Goal: Task Accomplishment & Management: Manage account settings

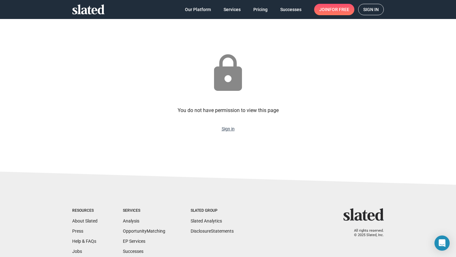
click at [228, 128] on link "Sign in" at bounding box center [227, 128] width 13 height 5
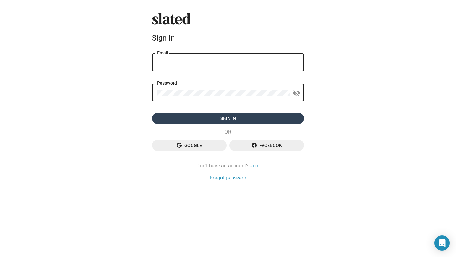
type input "nicole.bailey@flickerimage.co.uk"
click at [218, 116] on span "Sign in" at bounding box center [228, 118] width 142 height 11
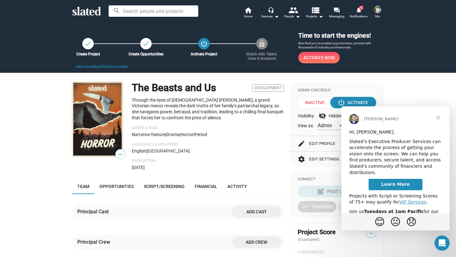
click at [439, 117] on span "Close" at bounding box center [438, 117] width 23 height 23
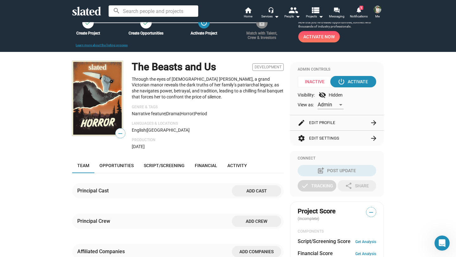
scroll to position [17, 0]
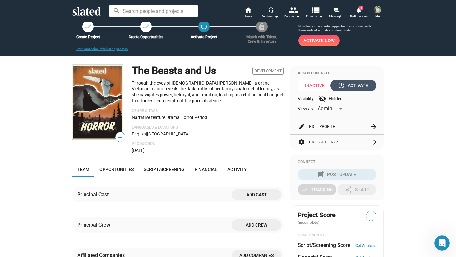
click at [351, 88] on div "power_settings_new Activate" at bounding box center [353, 85] width 29 height 11
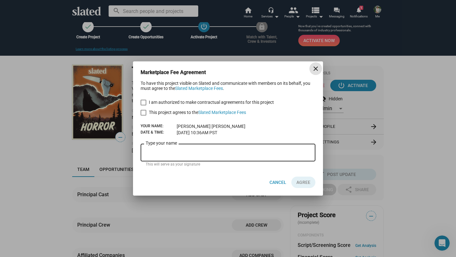
click at [315, 68] on mat-icon "close" at bounding box center [316, 69] width 8 height 8
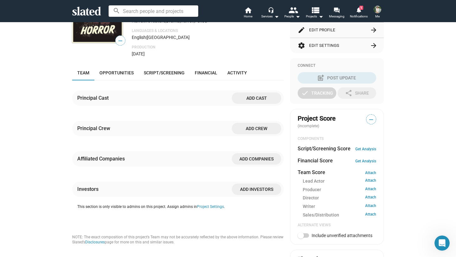
scroll to position [118, 0]
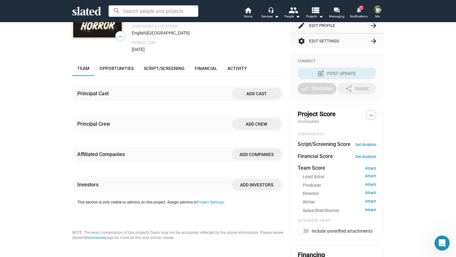
click at [359, 7] on span "1" at bounding box center [361, 8] width 4 height 4
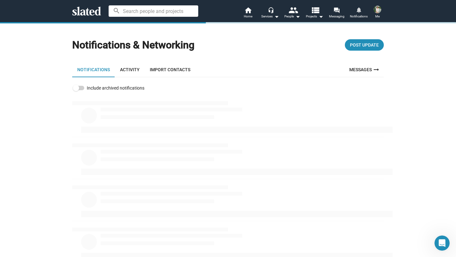
click at [80, 88] on span at bounding box center [78, 88] width 11 height 4
click at [76, 90] on input "Include archived notifications" at bounding box center [76, 90] width 0 height 0
checkbox input "true"
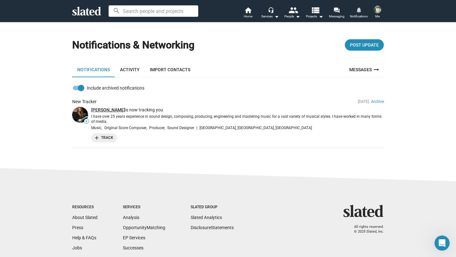
click at [103, 110] on link "[PERSON_NAME]" at bounding box center [108, 109] width 34 height 5
click at [380, 11] on img at bounding box center [377, 10] width 8 height 8
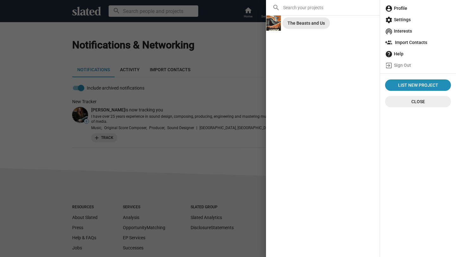
click at [309, 23] on div "The Beasts and Us" at bounding box center [305, 22] width 37 height 11
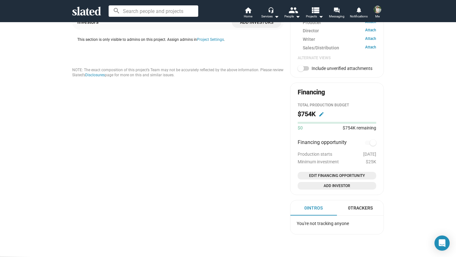
scroll to position [278, 0]
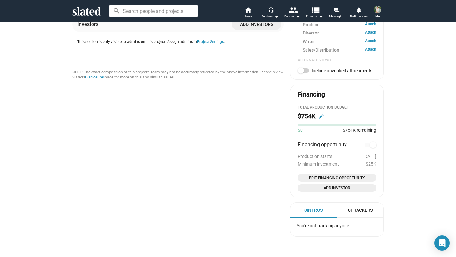
click at [321, 115] on mat-icon "edit" at bounding box center [321, 117] width 6 height 6
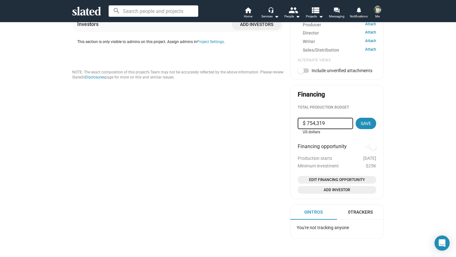
drag, startPoint x: 331, startPoint y: 124, endPoint x: 296, endPoint y: 124, distance: 34.8
click at [296, 124] on mat-card "Financing Total Production budget $ 754,319 US dollars Save Financing opportuni…" at bounding box center [337, 142] width 94 height 114
type input "$ 1,905,000"
click at [364, 128] on span "Save" at bounding box center [365, 123] width 10 height 11
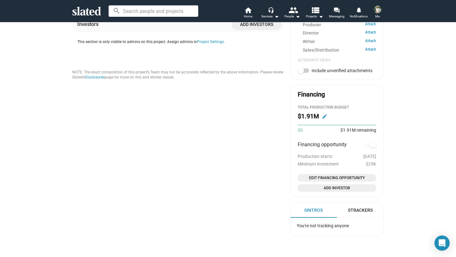
scroll to position [0, 0]
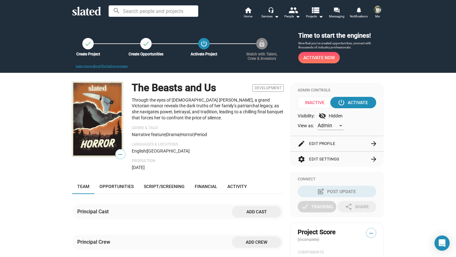
click at [345, 146] on button "edit Edit Profile arrow_forward" at bounding box center [336, 143] width 78 height 15
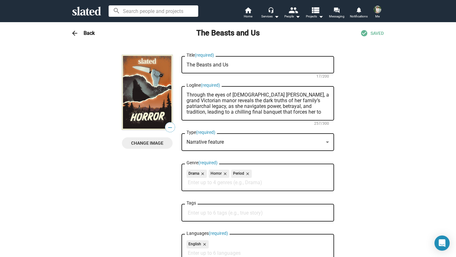
click at [84, 33] on h3 "Back" at bounding box center [89, 33] width 11 height 7
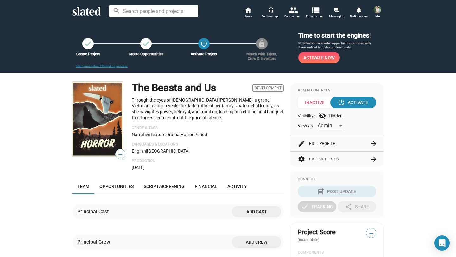
click at [260, 44] on div "check Create Project check Create Opportunities power_settings_new Activate Pro…" at bounding box center [174, 43] width 185 height 11
click at [202, 44] on mat-icon "power_settings_new" at bounding box center [204, 43] width 9 height 9
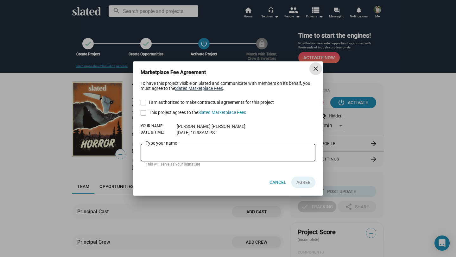
click at [209, 89] on link "Slated Marketplace Fees" at bounding box center [199, 88] width 48 height 5
click at [317, 67] on mat-icon "close" at bounding box center [316, 69] width 8 height 8
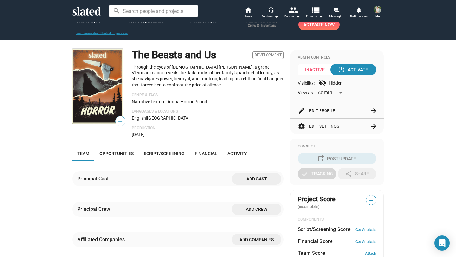
scroll to position [40, 0]
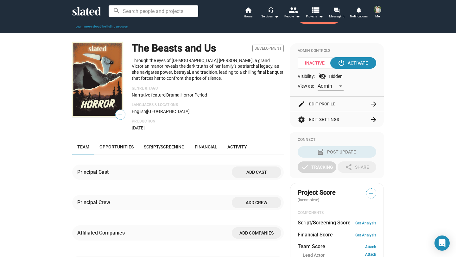
click at [121, 149] on span "Opportunities" at bounding box center [116, 146] width 34 height 5
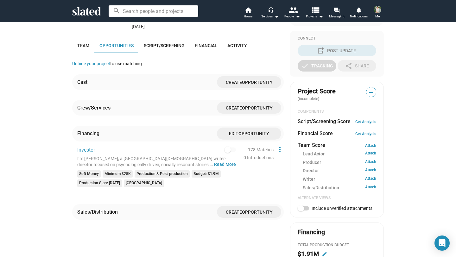
scroll to position [140, 0]
click at [277, 150] on mat-icon "more_vert" at bounding box center [280, 150] width 8 height 8
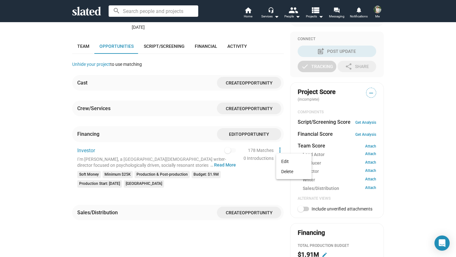
click at [256, 166] on div at bounding box center [228, 128] width 456 height 257
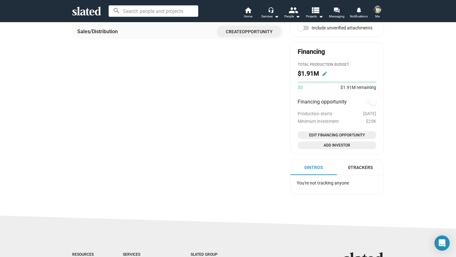
scroll to position [321, 0]
click at [321, 135] on span "Edit Financing Opportunity" at bounding box center [336, 135] width 73 height 6
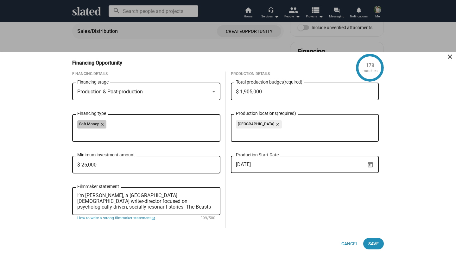
click at [141, 121] on div "Soft Money close" at bounding box center [146, 125] width 138 height 10
click at [133, 122] on div "Soft Money close" at bounding box center [146, 125] width 138 height 10
click at [119, 128] on div "Soft Money close" at bounding box center [146, 125] width 138 height 10
click at [109, 135] on input "Financing type" at bounding box center [147, 133] width 138 height 6
type input "i"
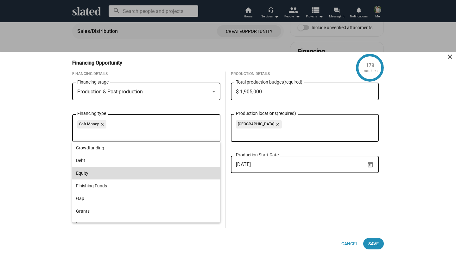
click at [84, 175] on span "Equity" at bounding box center [146, 173] width 140 height 13
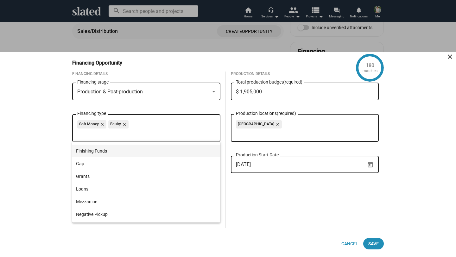
scroll to position [35, 0]
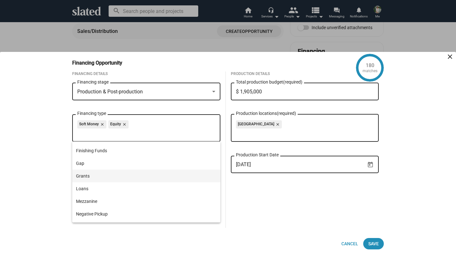
click at [119, 178] on span "Grants" at bounding box center [146, 176] width 140 height 13
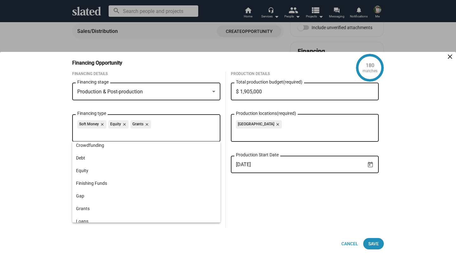
scroll to position [0, 0]
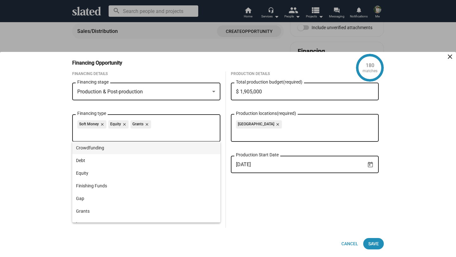
click at [109, 147] on span "Crowdfunding" at bounding box center [146, 147] width 140 height 13
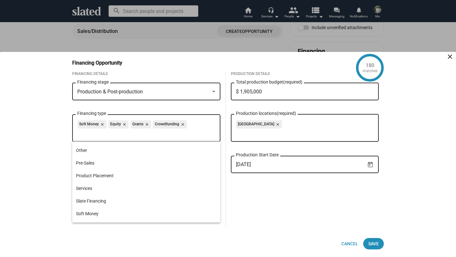
scroll to position [113, 0]
click at [191, 96] on div "Production & Post-production Financing stage" at bounding box center [146, 91] width 138 height 19
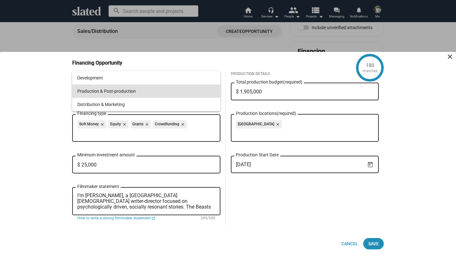
click at [57, 82] on div at bounding box center [228, 128] width 456 height 257
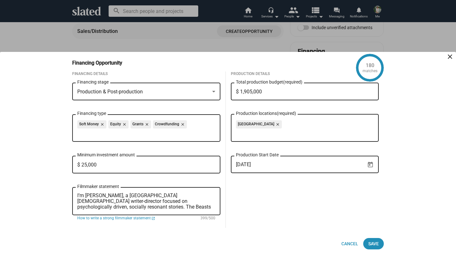
click at [184, 94] on div "Production & Post-production Financing stage" at bounding box center [146, 91] width 138 height 19
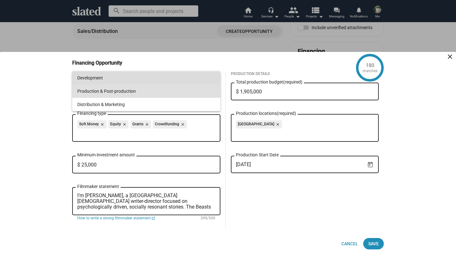
click at [133, 77] on span "Development" at bounding box center [146, 77] width 138 height 13
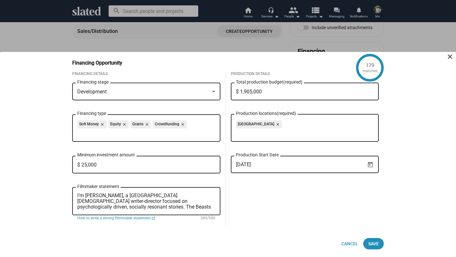
click at [372, 165] on icon "Open calendar" at bounding box center [370, 165] width 5 height 6
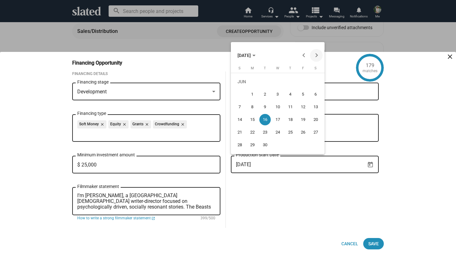
click at [315, 58] on button "Next month" at bounding box center [316, 55] width 13 height 13
click at [251, 133] on div "27" at bounding box center [251, 133] width 11 height 11
type input "[DATE]"
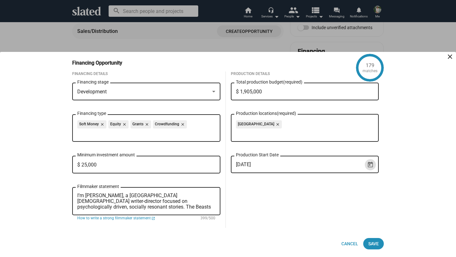
scroll to position [22, 0]
drag, startPoint x: 97, startPoint y: 202, endPoint x: 121, endPoint y: 202, distance: 24.0
click at [121, 202] on textarea "I’m [PERSON_NAME], a [GEOGRAPHIC_DATA][DEMOGRAPHIC_DATA] writer-director focuse…" at bounding box center [146, 201] width 138 height 17
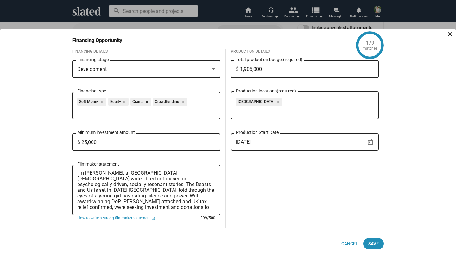
click at [137, 191] on textarea "I’m [PERSON_NAME], a [GEOGRAPHIC_DATA][DEMOGRAPHIC_DATA] writer-director focuse…" at bounding box center [146, 190] width 138 height 40
click at [175, 205] on textarea "I’m [PERSON_NAME], a [GEOGRAPHIC_DATA][DEMOGRAPHIC_DATA] writer-director focuse…" at bounding box center [146, 190] width 138 height 40
click at [187, 208] on textarea "I’m [PERSON_NAME], a [GEOGRAPHIC_DATA][DEMOGRAPHIC_DATA] writer-director focuse…" at bounding box center [146, 190] width 138 height 40
drag, startPoint x: 196, startPoint y: 202, endPoint x: 206, endPoint y: 202, distance: 10.4
click at [206, 202] on textarea "I’m [PERSON_NAME], a [GEOGRAPHIC_DATA][DEMOGRAPHIC_DATA] writer-director focuse…" at bounding box center [146, 190] width 138 height 40
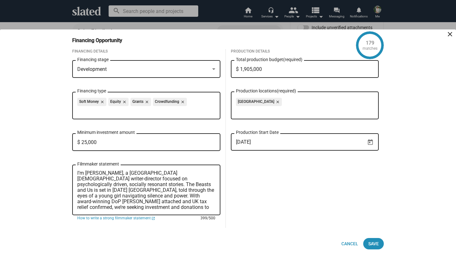
drag, startPoint x: 180, startPoint y: 209, endPoint x: 43, endPoint y: 172, distance: 141.9
click at [43, 172] on div "179 matches Financing Opportunity close Financing Details Development Financing…" at bounding box center [228, 142] width 456 height 227
click at [162, 187] on textarea "I’m [PERSON_NAME], a [GEOGRAPHIC_DATA][DEMOGRAPHIC_DATA] writer-director focuse…" at bounding box center [146, 190] width 138 height 40
drag, startPoint x: 195, startPoint y: 195, endPoint x: 169, endPoint y: 187, distance: 27.1
click at [169, 187] on textarea "I’m [PERSON_NAME], a [GEOGRAPHIC_DATA][DEMOGRAPHIC_DATA] writer-director focuse…" at bounding box center [146, 190] width 138 height 40
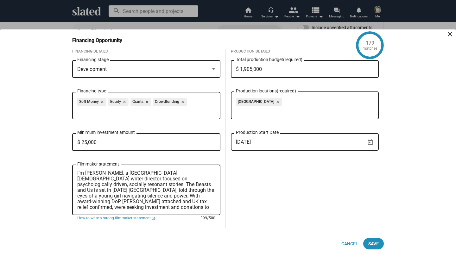
paste textarea "Produced by [PERSON_NAME] and [PERSON_NAME], with award-winning DoP [PERSON_NAM…"
click at [178, 194] on textarea "I’m [PERSON_NAME], a [GEOGRAPHIC_DATA][DEMOGRAPHIC_DATA] writer-director focuse…" at bounding box center [146, 190] width 138 height 40
drag, startPoint x: 211, startPoint y: 195, endPoint x: 177, endPoint y: 195, distance: 33.5
click at [177, 195] on textarea "I’m [PERSON_NAME], a [GEOGRAPHIC_DATA][DEMOGRAPHIC_DATA] writer-director focuse…" at bounding box center [146, 190] width 138 height 40
click at [201, 200] on textarea "I’m [PERSON_NAME], a [GEOGRAPHIC_DATA][DEMOGRAPHIC_DATA] writer-director focuse…" at bounding box center [146, 190] width 138 height 40
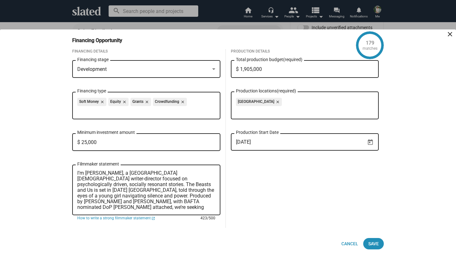
scroll to position [6, 0]
type textarea "I’m [PERSON_NAME], a [GEOGRAPHIC_DATA][DEMOGRAPHIC_DATA] writer-director focuse…"
click at [378, 245] on span "Save" at bounding box center [373, 243] width 10 height 11
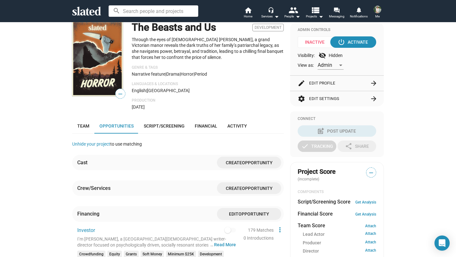
scroll to position [0, 0]
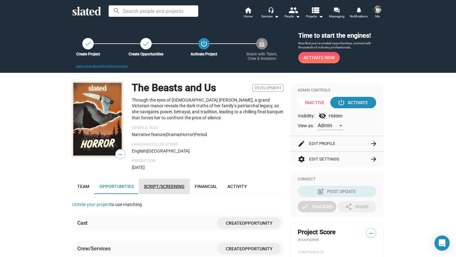
click at [161, 188] on span "Script/Screening" at bounding box center [164, 186] width 41 height 5
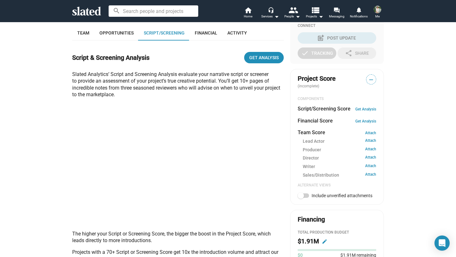
scroll to position [157, 0]
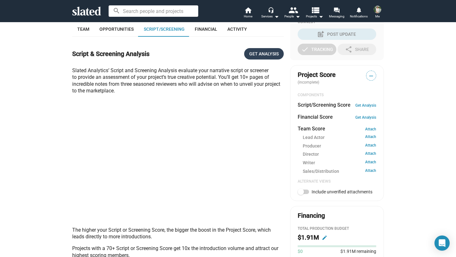
click at [262, 56] on span "Get Analysis" at bounding box center [263, 53] width 29 height 11
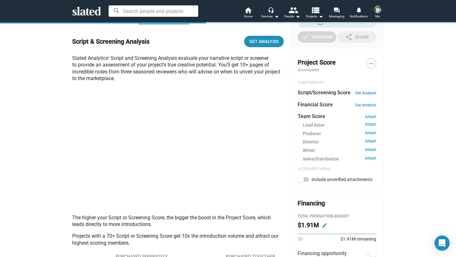
scroll to position [170, 0]
